Goal: Task Accomplishment & Management: Manage account settings

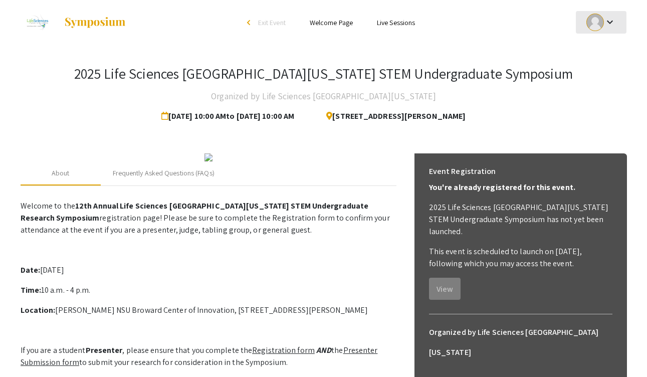
click at [605, 22] on mat-icon "keyboard_arrow_down" at bounding box center [610, 22] width 12 height 12
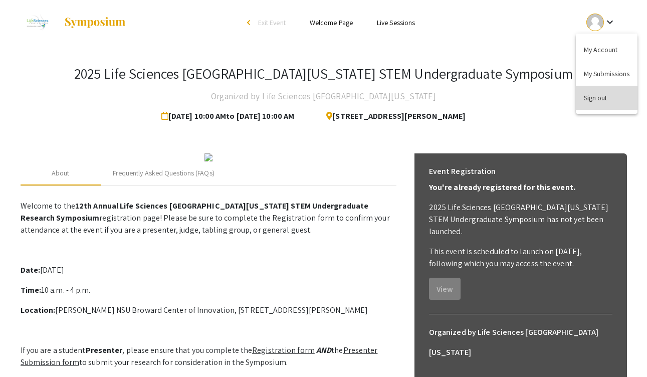
click at [604, 95] on button "Sign out" at bounding box center [607, 98] width 62 height 24
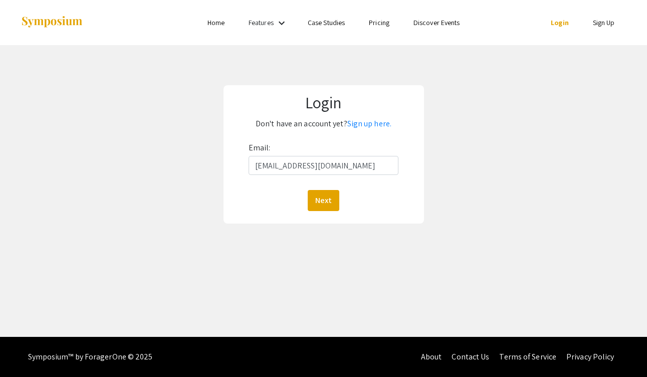
click at [323, 200] on button "Next" at bounding box center [324, 200] width 32 height 21
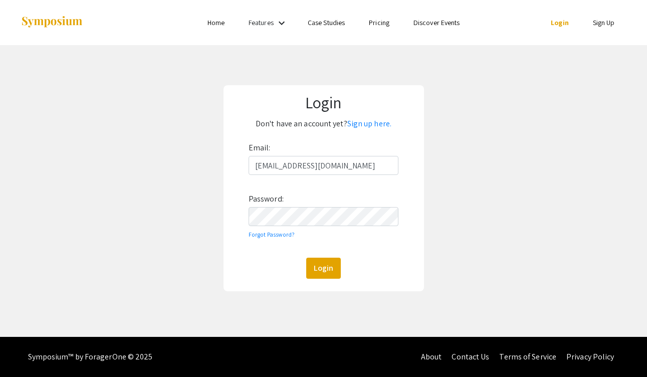
type input "agteague@gmail.com"
click at [323, 268] on button "Login" at bounding box center [323, 268] width 35 height 21
